Goal: Transaction & Acquisition: Purchase product/service

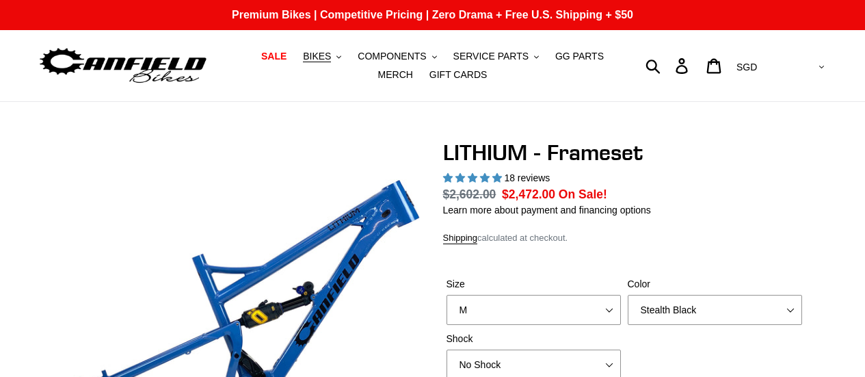
select select "M"
select select "Stealth Black"
select select "highest-rating"
click at [319, 57] on button "BIKES .cls-1{fill:#231f20}" at bounding box center [322, 56] width 52 height 18
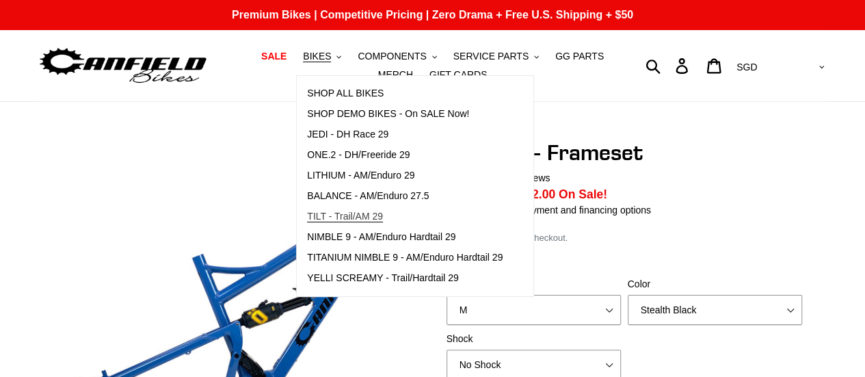
click at [368, 217] on span "TILT - Trail/AM 29" at bounding box center [345, 217] width 76 height 12
